Goal: Navigation & Orientation: Understand site structure

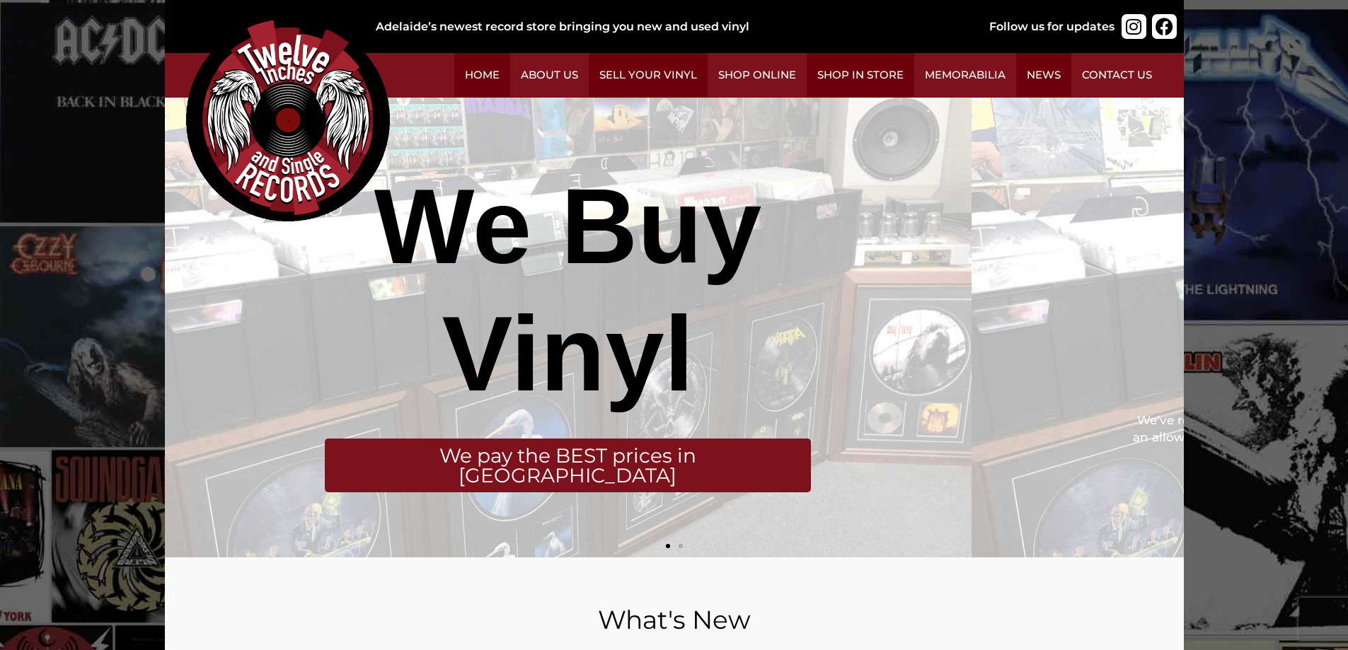
click at [703, 98] on ul "Home About Us Sell Your Vinyl Shop Online Shop in Store Memorabilia News Contac…" at bounding box center [766, 75] width 794 height 45
click at [390, 221] on img at bounding box center [288, 120] width 204 height 204
click at [916, 98] on link "Memorabilia" at bounding box center [965, 75] width 102 height 45
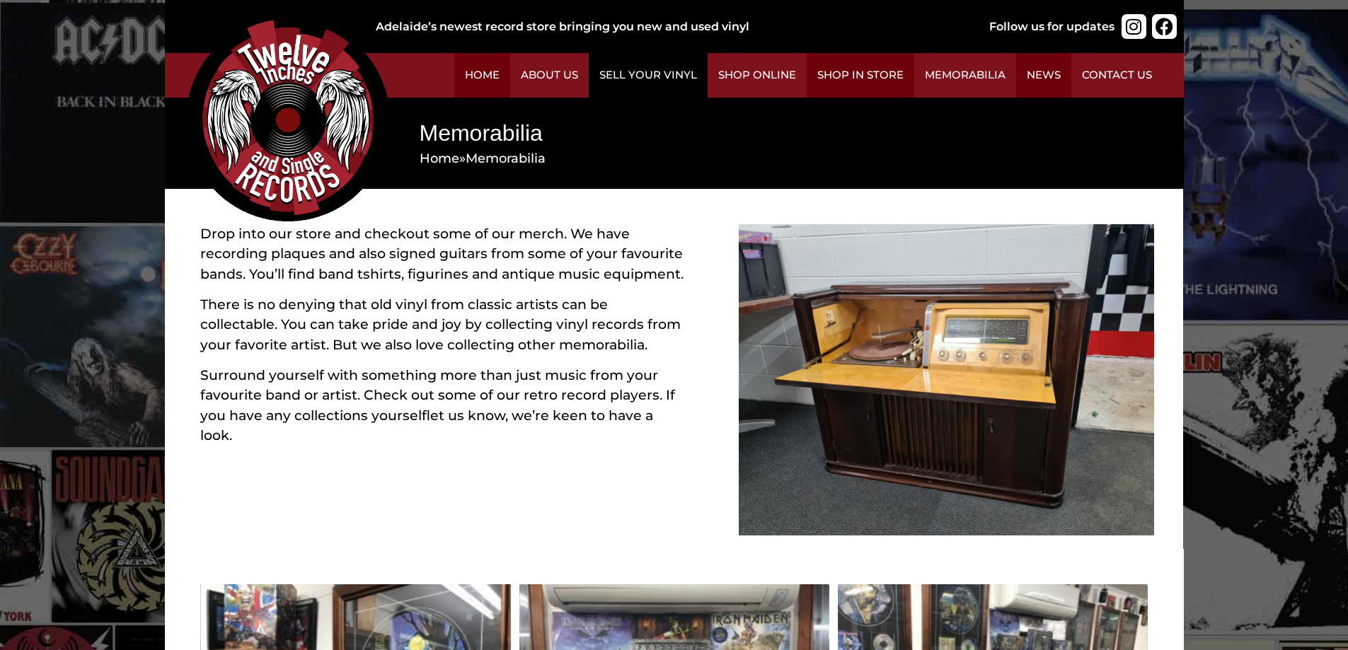
click at [707, 79] on link "Sell Your Vinyl" at bounding box center [648, 75] width 119 height 45
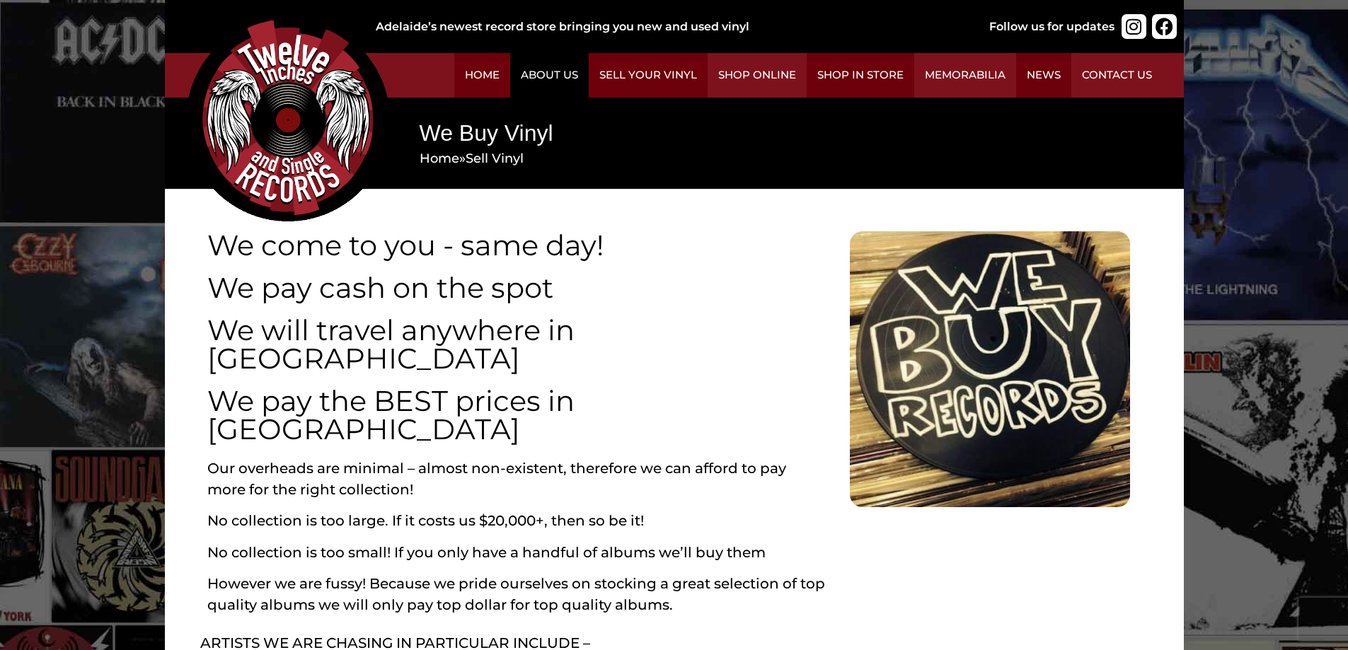
click at [589, 86] on link "About Us" at bounding box center [549, 75] width 79 height 45
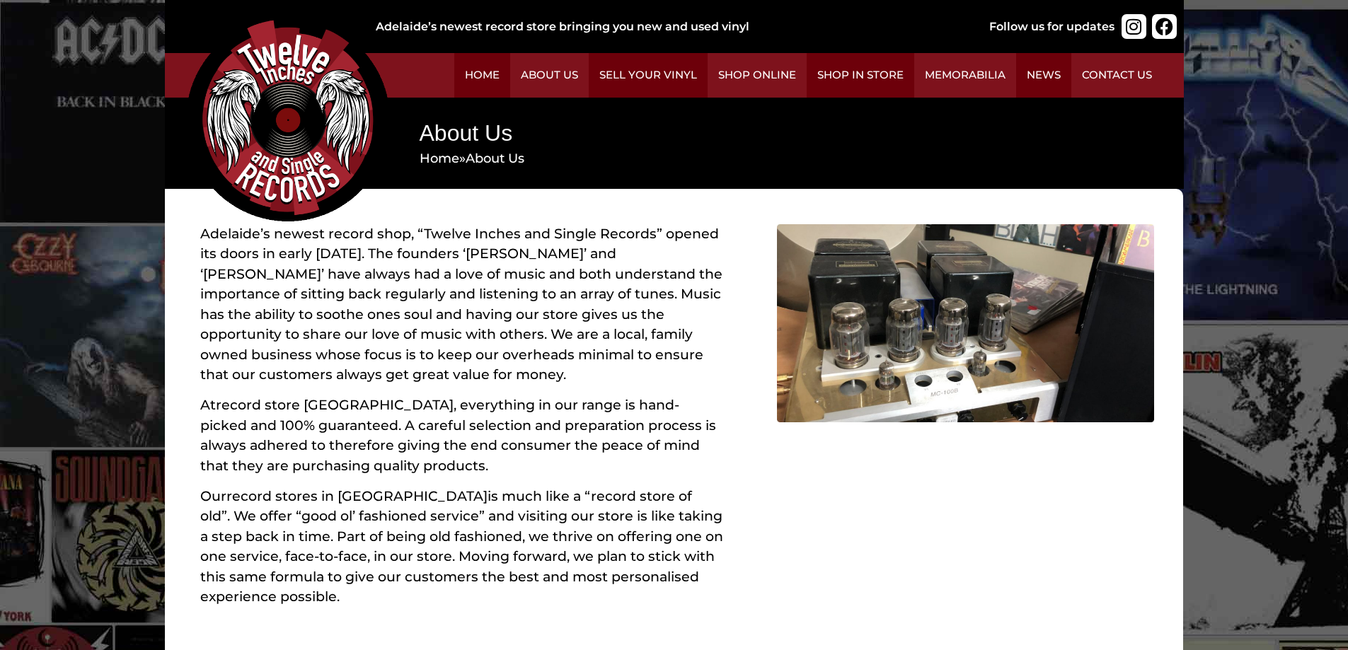
click at [390, 221] on img at bounding box center [288, 120] width 204 height 204
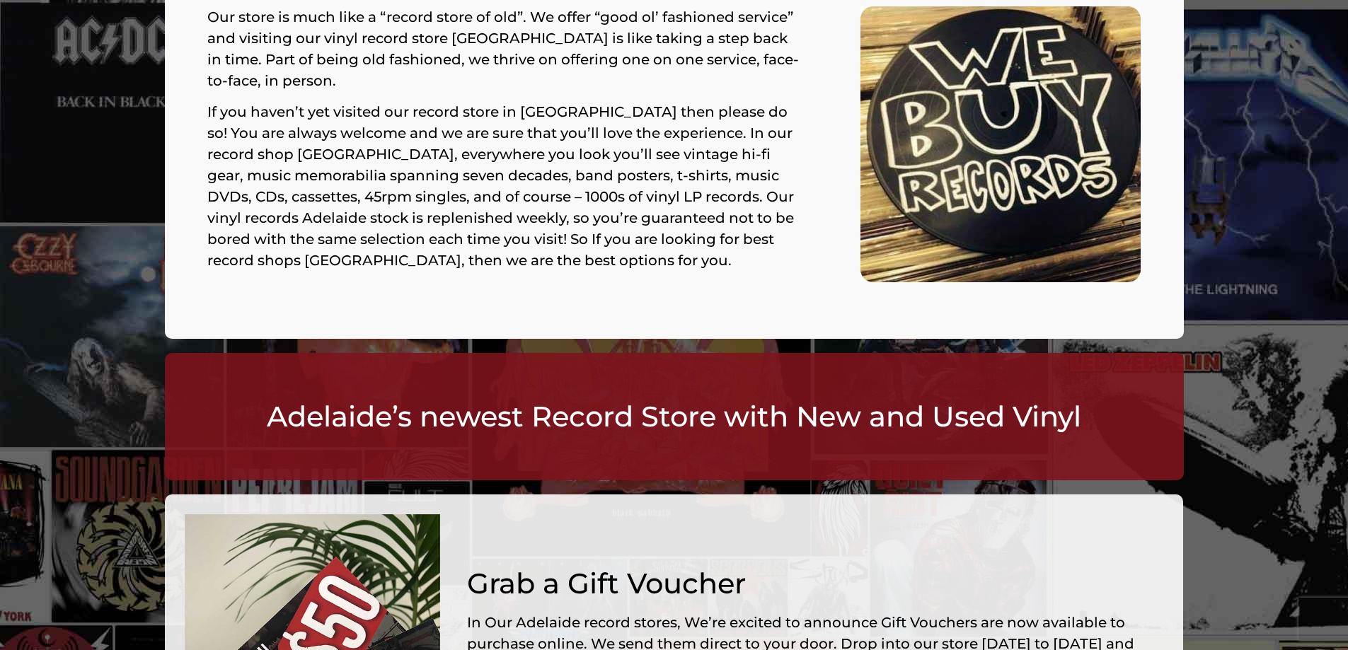
scroll to position [608, 0]
